Goal: Information Seeking & Learning: Learn about a topic

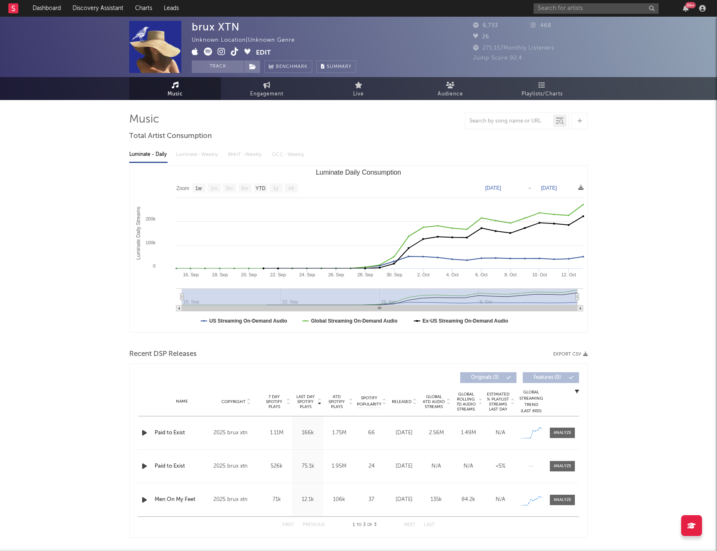
select select "1w"
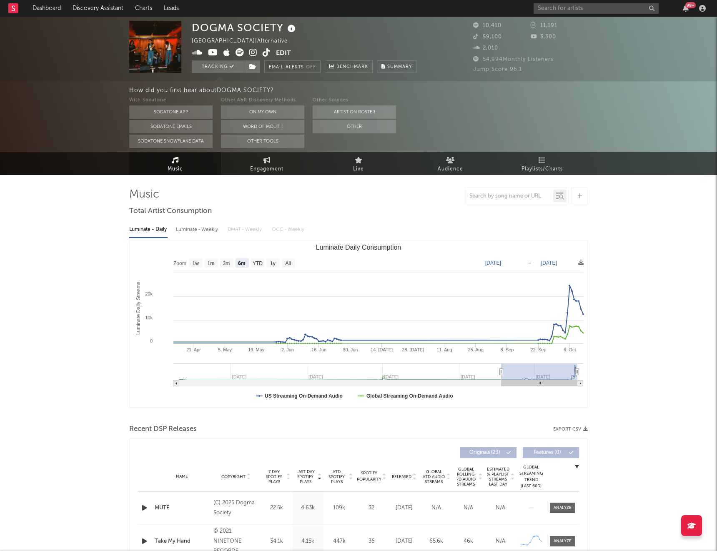
select select "6m"
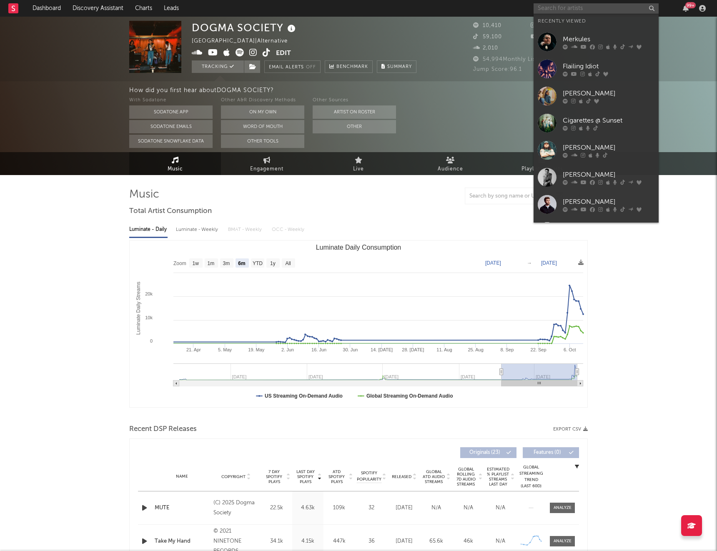
click at [557, 8] on input "text" at bounding box center [595, 8] width 125 height 10
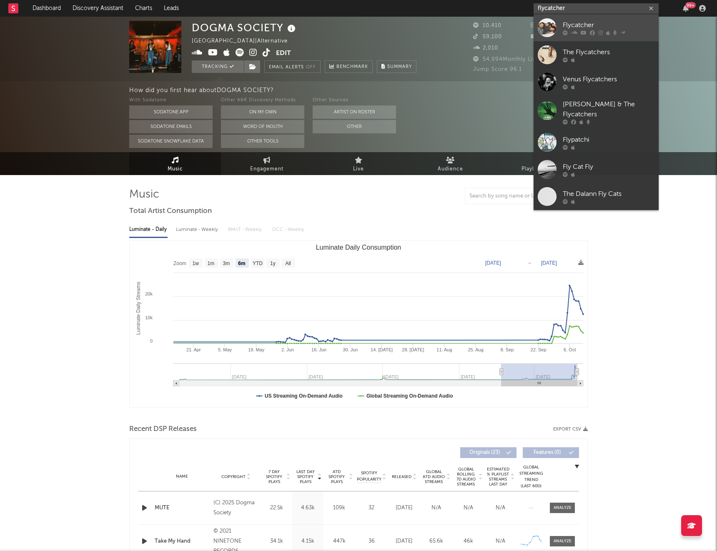
type input "flycatcher"
click at [569, 21] on div "Flycatcher" at bounding box center [608, 25] width 92 height 10
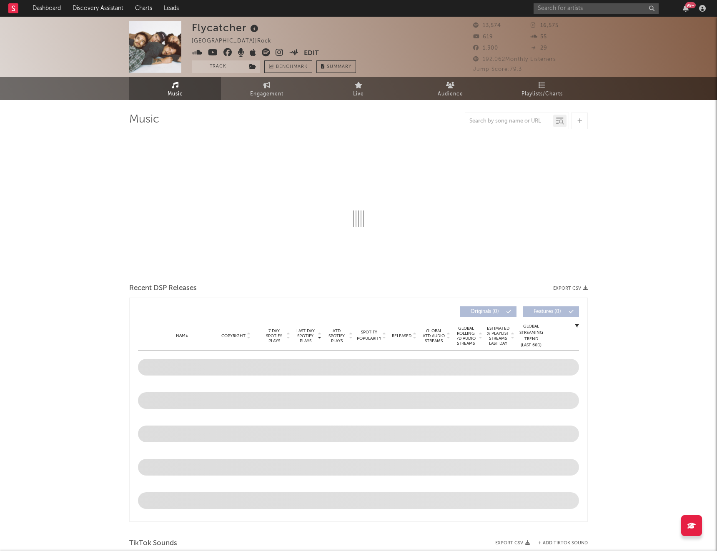
select select "6m"
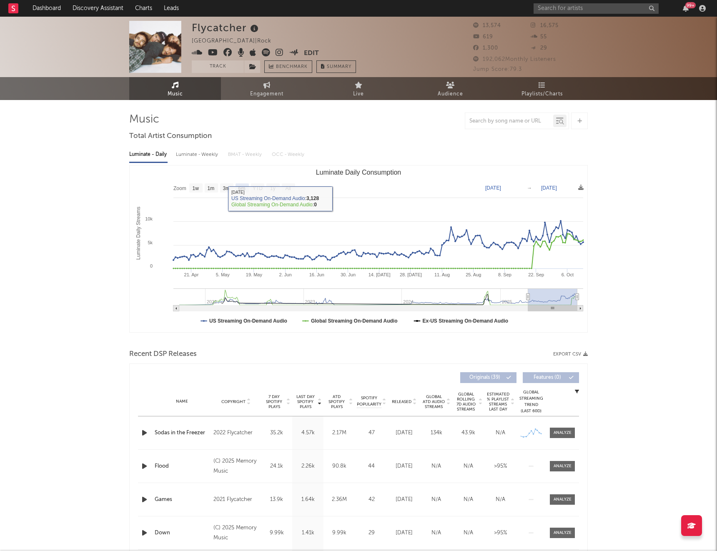
click at [207, 155] on div "Luminate - Weekly" at bounding box center [198, 154] width 44 height 14
select select "6m"
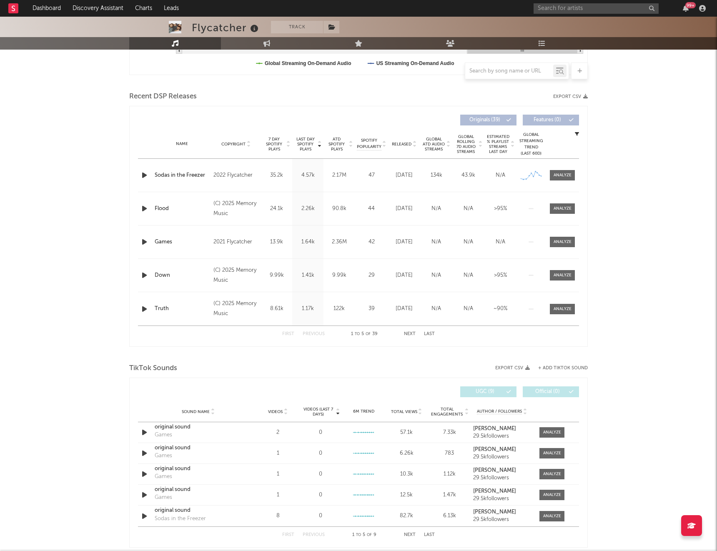
scroll to position [258, 0]
click at [555, 7] on input "text" at bounding box center [595, 8] width 125 height 10
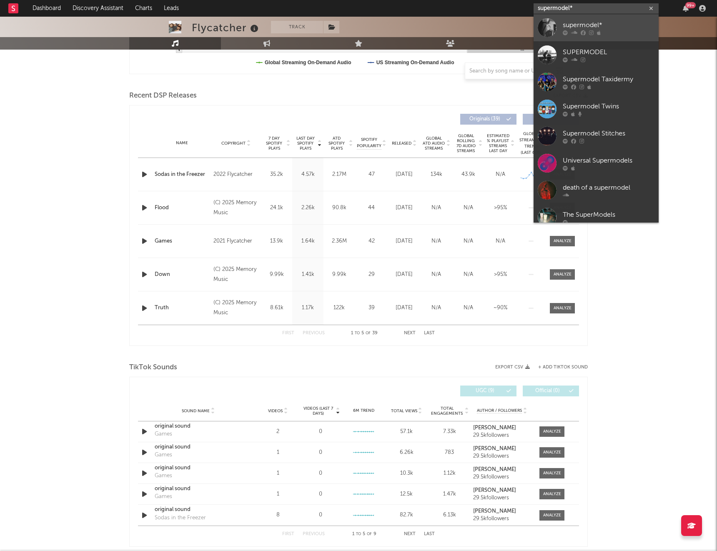
type input "supermodel*"
click at [610, 27] on div "supermodel*" at bounding box center [608, 25] width 92 height 10
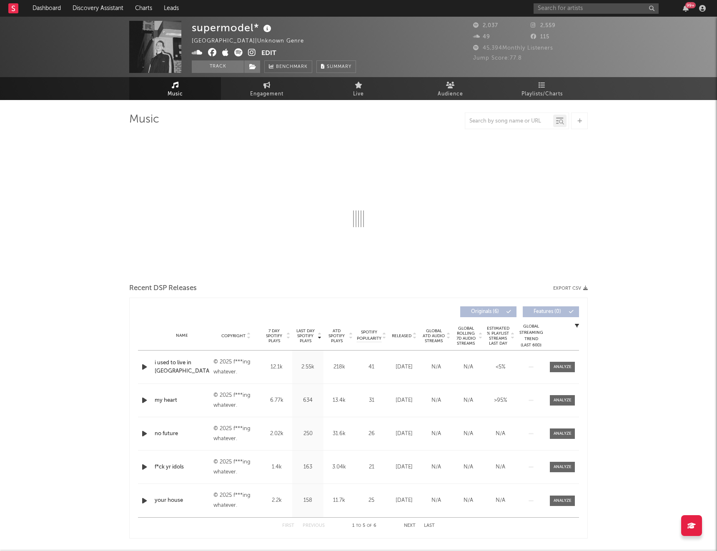
select select "6m"
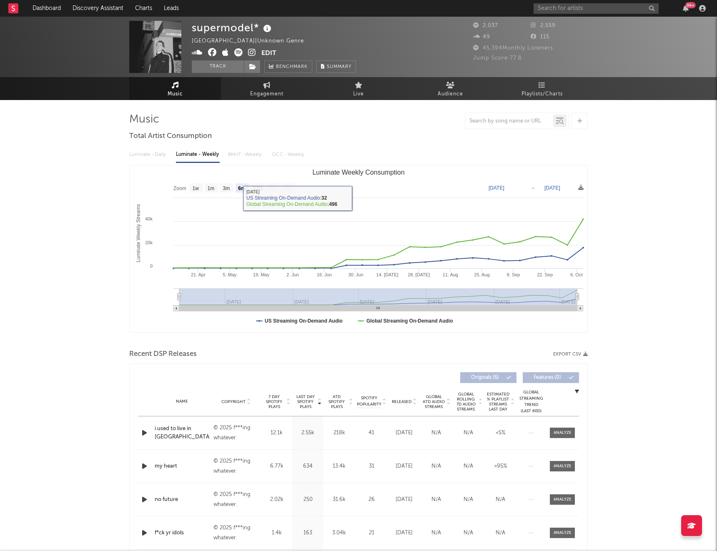
click at [157, 152] on div "Luminate - Daily Luminate - Weekly BMAT - Weekly OCC - Weekly" at bounding box center [358, 154] width 458 height 14
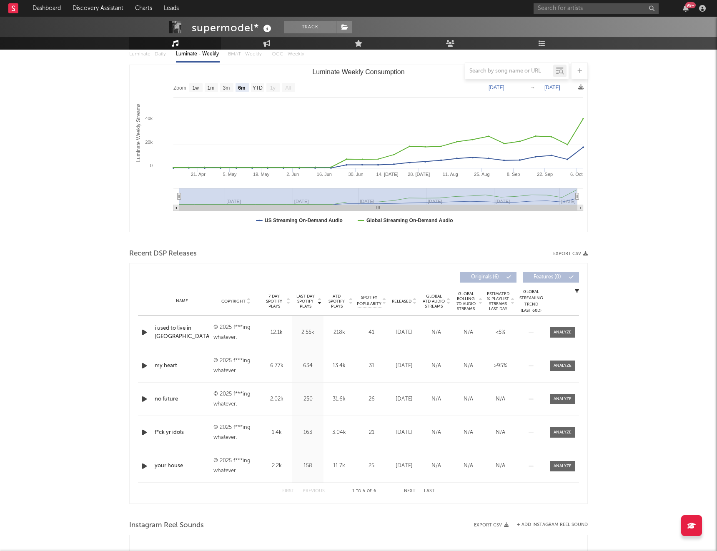
scroll to position [104, 0]
